Goal: Find specific page/section: Find specific page/section

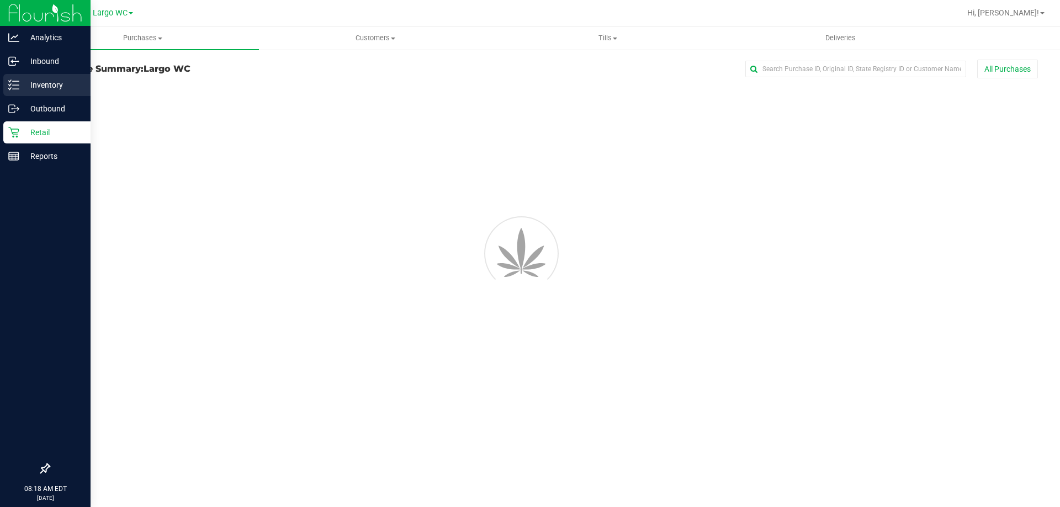
click at [25, 83] on p "Inventory" at bounding box center [52, 84] width 66 height 13
